Goal: Complete application form: Complete application form

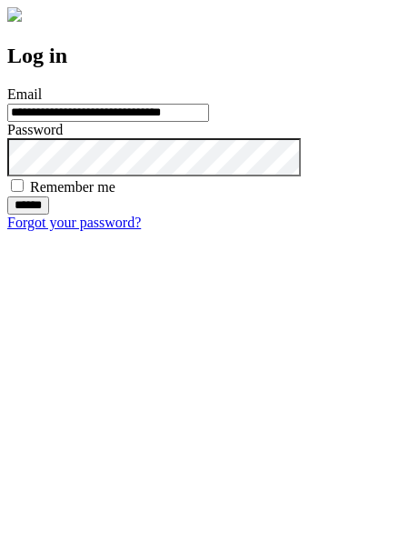
type input "**********"
click at [49, 215] on input "******" at bounding box center [28, 205] width 42 height 18
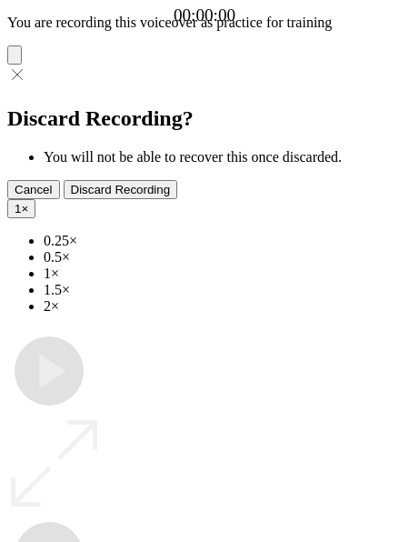
type input "**********"
